Goal: Transaction & Acquisition: Obtain resource

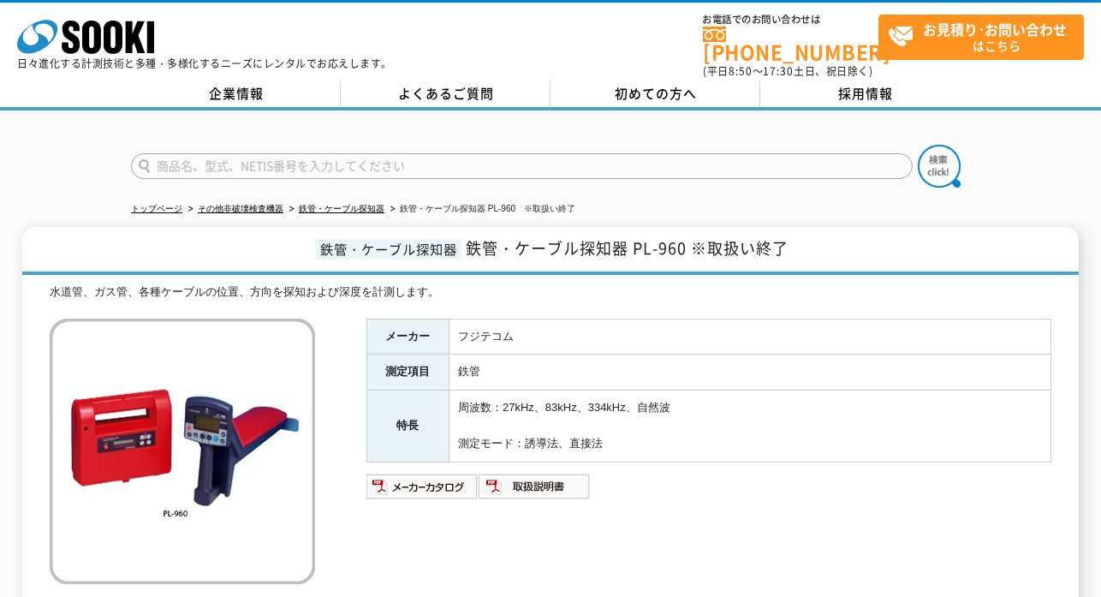
scroll to position [179, 0]
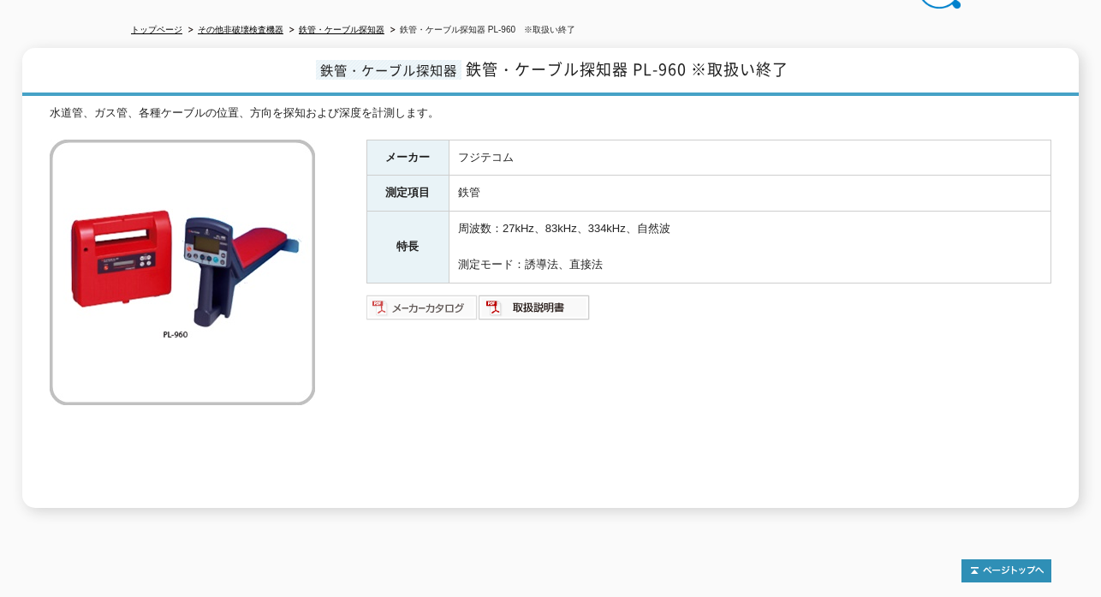
click at [434, 296] on img at bounding box center [422, 307] width 112 height 27
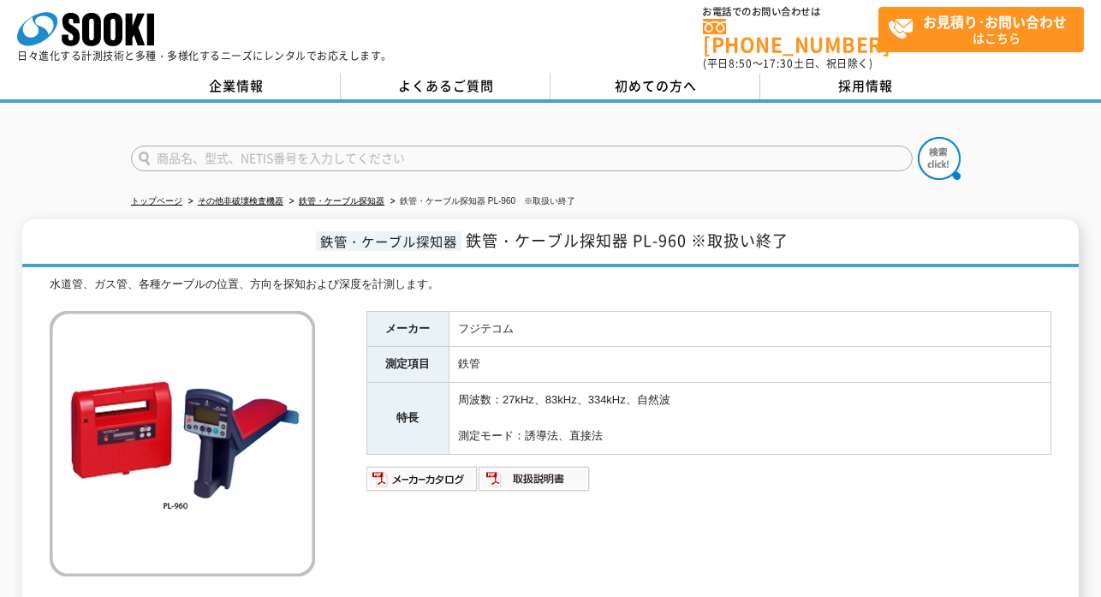
scroll to position [0, 0]
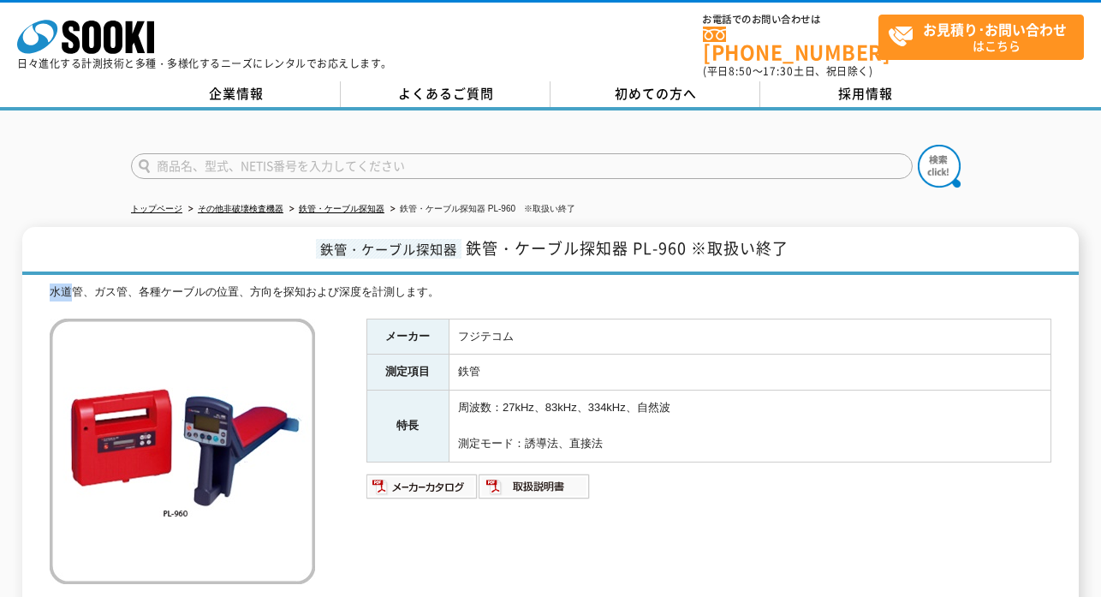
drag, startPoint x: 50, startPoint y: 279, endPoint x: 66, endPoint y: 276, distance: 16.6
click at [73, 285] on div "水道管、ガス管、各種ケーブルの位置、方向を探知および深度を計測します。" at bounding box center [551, 292] width 1002 height 18
